Goal: Use online tool/utility: Utilize a website feature to perform a specific function

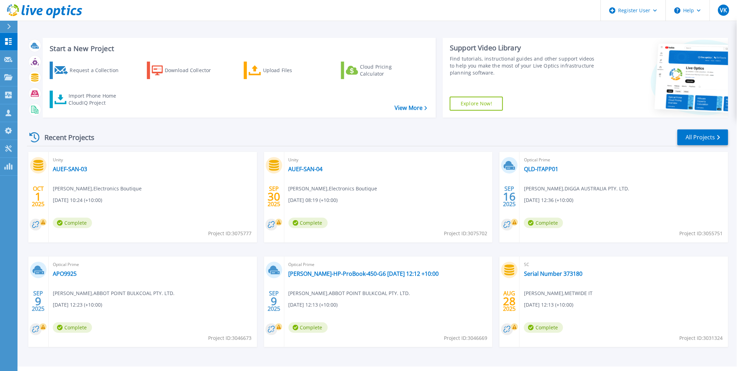
drag, startPoint x: 277, startPoint y: 66, endPoint x: 344, endPoint y: 140, distance: 99.5
click at [278, 66] on div "Upload Files" at bounding box center [291, 70] width 56 height 14
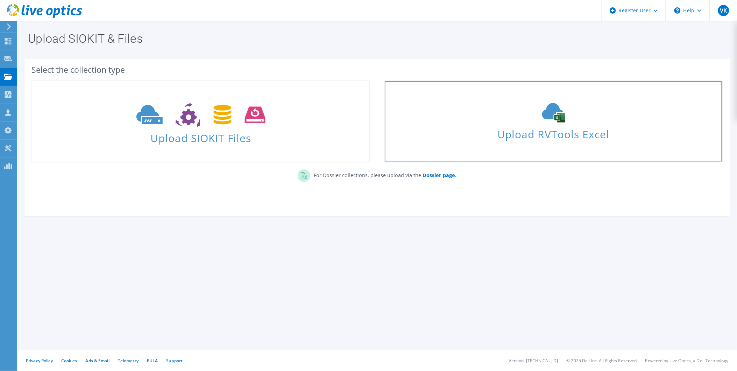
click at [566, 125] on span "Upload RVTools Excel" at bounding box center [553, 132] width 337 height 15
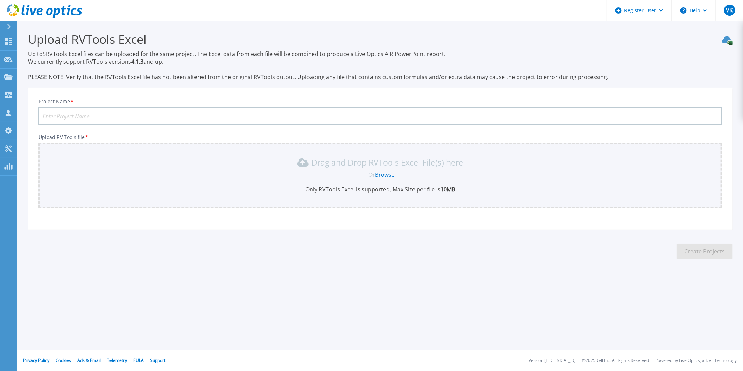
click at [381, 171] on link "Browse" at bounding box center [385, 175] width 20 height 8
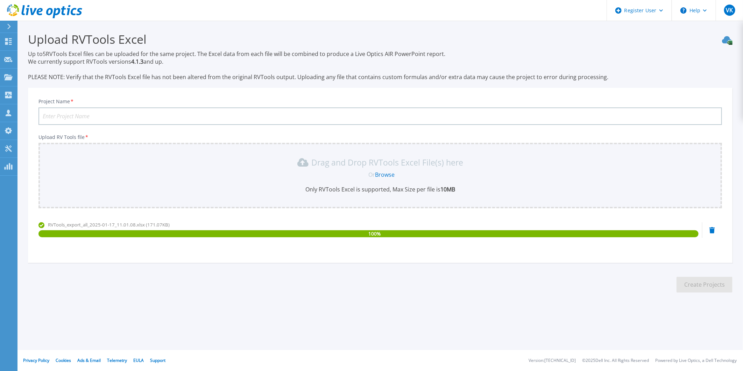
click at [136, 113] on input "Project Name *" at bounding box center [379, 115] width 683 height 17
type input "RFBI DC"
click at [351, 344] on div "Register User Help VK Dell User Vinay Kothamasi Vinay.Kothamasi@dell.com Dell M…" at bounding box center [371, 185] width 743 height 371
click at [701, 286] on button "Create Projects" at bounding box center [704, 285] width 56 height 16
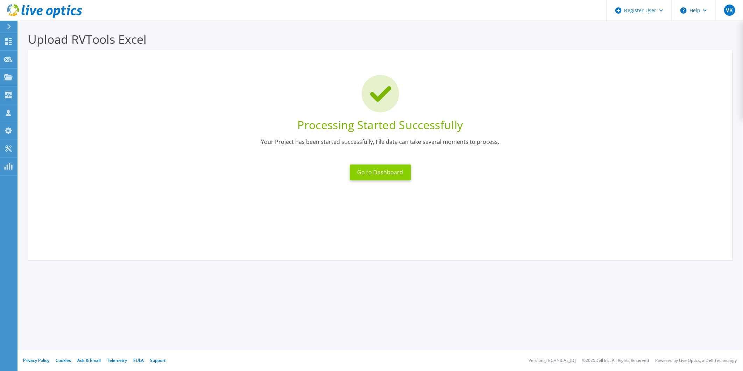
click at [382, 176] on button "Go to Dashboard" at bounding box center [380, 172] width 61 height 16
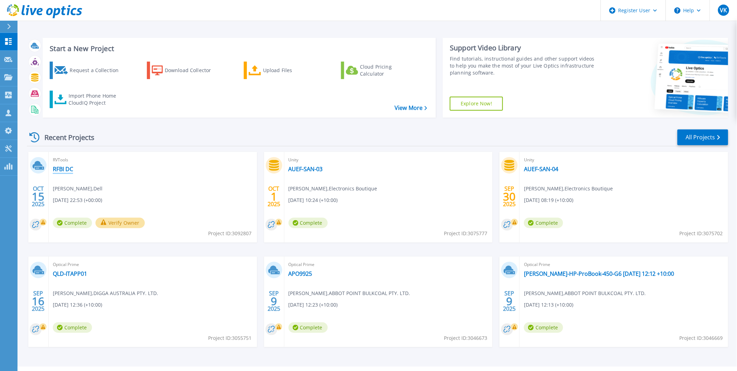
click at [68, 170] on link "RFBI DC" at bounding box center [63, 168] width 20 height 7
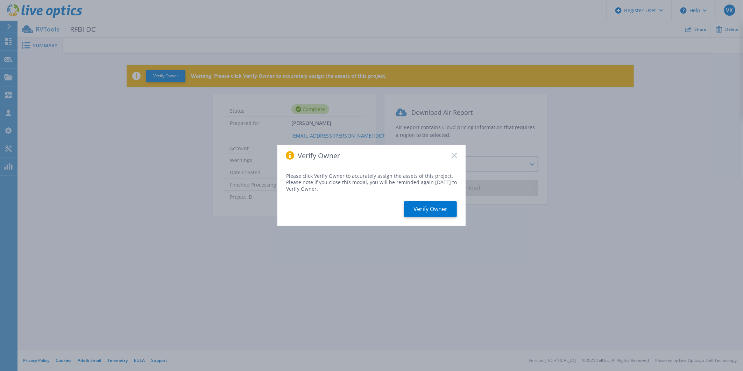
drag, startPoint x: 454, startPoint y: 157, endPoint x: 526, endPoint y: 179, distance: 76.2
click at [455, 157] on icon at bounding box center [455, 155] width 6 height 6
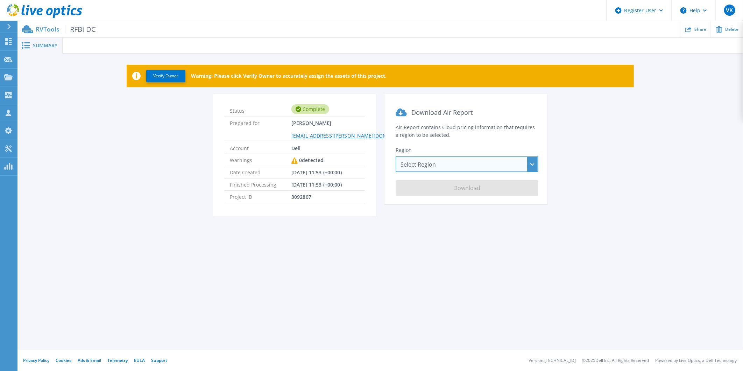
click at [450, 163] on div "Select Region [GEOGRAPHIC_DATA] ([GEOGRAPHIC_DATA]) [GEOGRAPHIC_DATA] ([GEOGRAP…" at bounding box center [467, 164] width 143 height 16
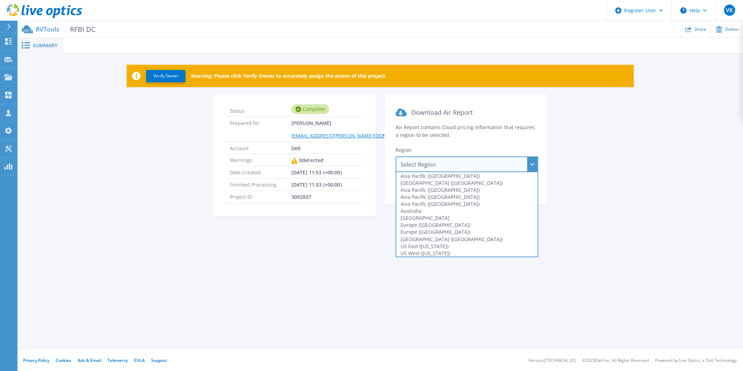
drag, startPoint x: 456, startPoint y: 212, endPoint x: 462, endPoint y: 215, distance: 6.4
click at [456, 213] on div "Australia" at bounding box center [466, 210] width 141 height 7
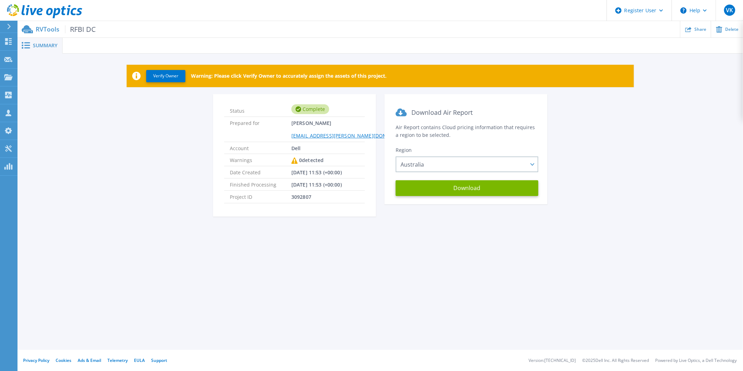
drag, startPoint x: 605, startPoint y: 246, endPoint x: 526, endPoint y: 207, distance: 88.2
click at [604, 245] on div "Summary Verify Owner Warning: Please click Verify Owner to accurately assign th…" at bounding box center [379, 175] width 725 height 350
drag, startPoint x: 492, startPoint y: 187, endPoint x: 663, endPoint y: 258, distance: 185.4
click at [494, 187] on button "Download" at bounding box center [467, 188] width 143 height 16
drag, startPoint x: 489, startPoint y: 184, endPoint x: 676, endPoint y: 192, distance: 187.0
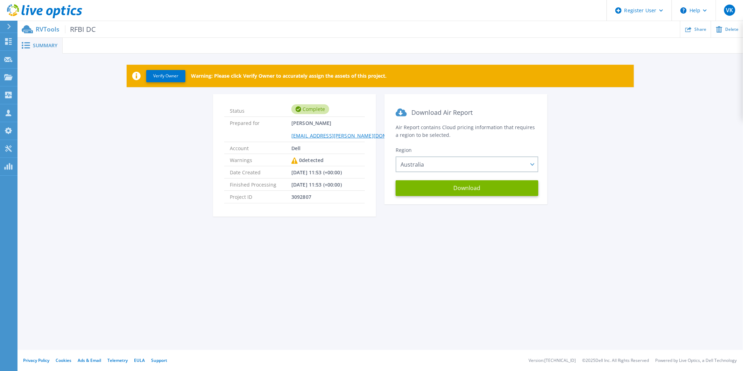
click at [495, 183] on button "Download" at bounding box center [467, 188] width 143 height 16
click at [591, 308] on div "Summary Verify Owner Warning: Please click Verify Owner to accurately assign th…" at bounding box center [379, 175] width 725 height 350
drag, startPoint x: 367, startPoint y: 305, endPoint x: 382, endPoint y: 298, distance: 16.6
click at [367, 304] on div "Summary Verify Owner Warning: Please click Verify Owner to accurately assign th…" at bounding box center [379, 175] width 725 height 350
